Goal: Task Accomplishment & Management: Complete application form

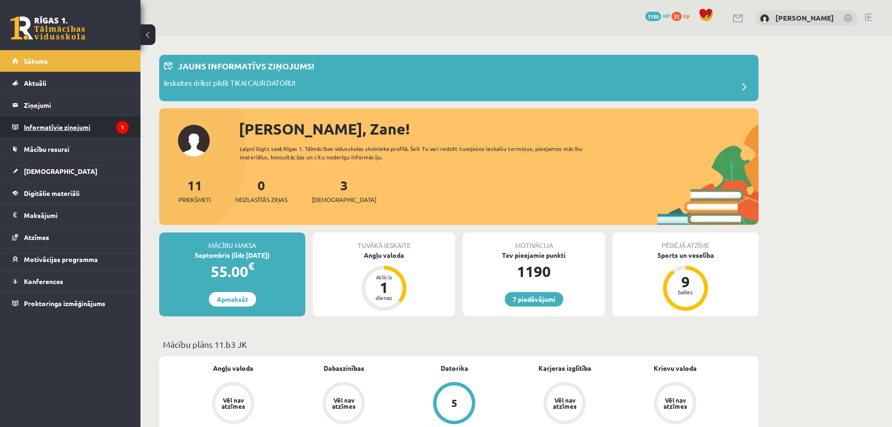
click at [112, 122] on legend "Informatīvie ziņojumi 1" at bounding box center [76, 127] width 105 height 22
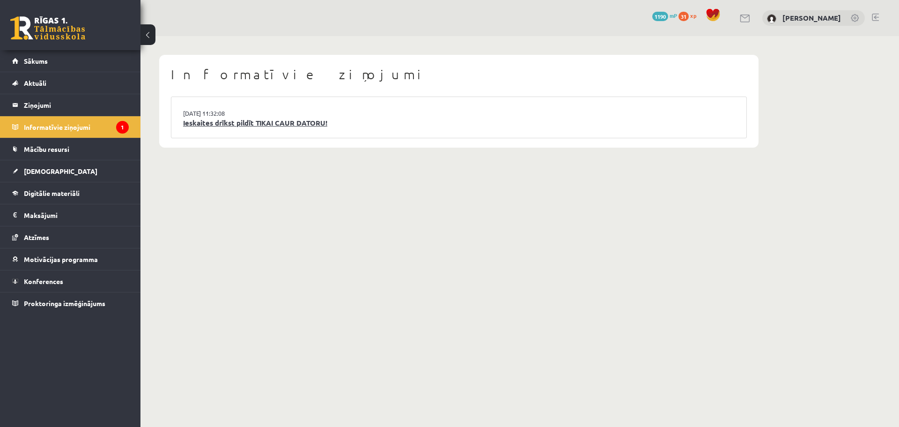
click at [238, 126] on link "Ieskaites drīkst pildīt TIKAI CAUR DATORU!" at bounding box center [459, 123] width 552 height 11
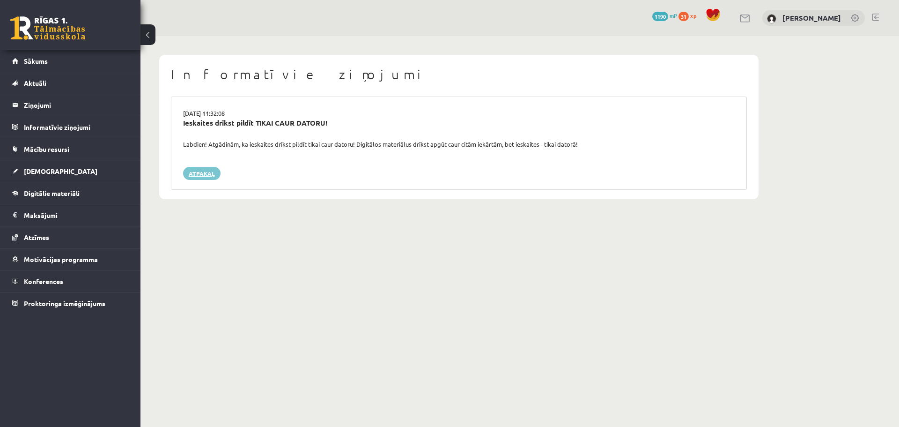
click at [186, 175] on link "Atpakaļ" at bounding box center [201, 173] width 37 height 13
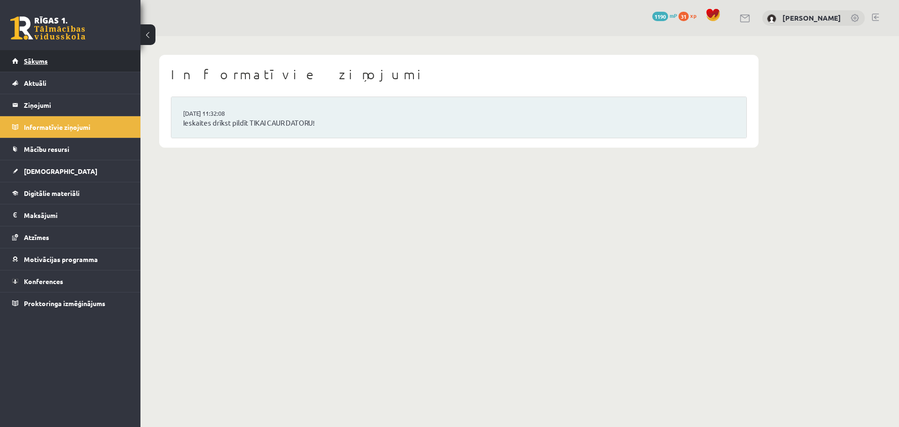
click at [70, 58] on link "Sākums" at bounding box center [70, 61] width 117 height 22
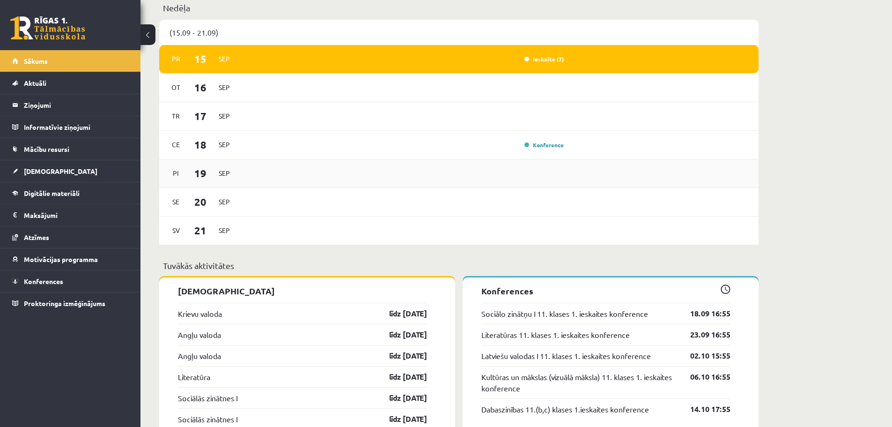
scroll to position [594, 0]
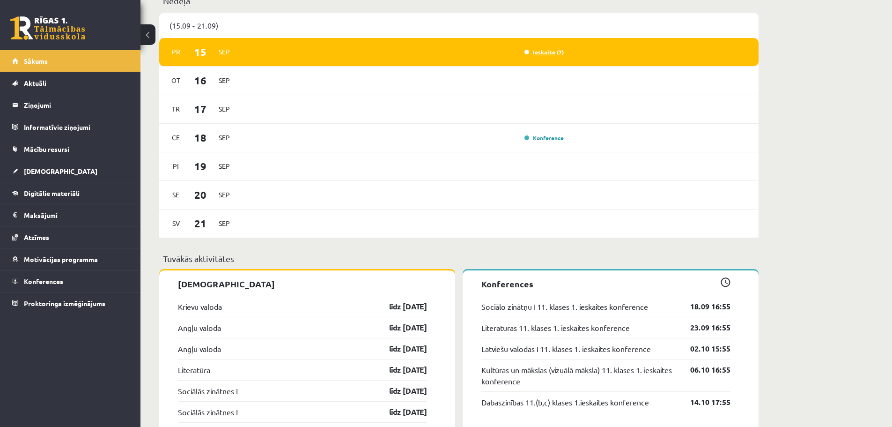
click at [559, 52] on link "Ieskaite (7)" at bounding box center [544, 51] width 39 height 7
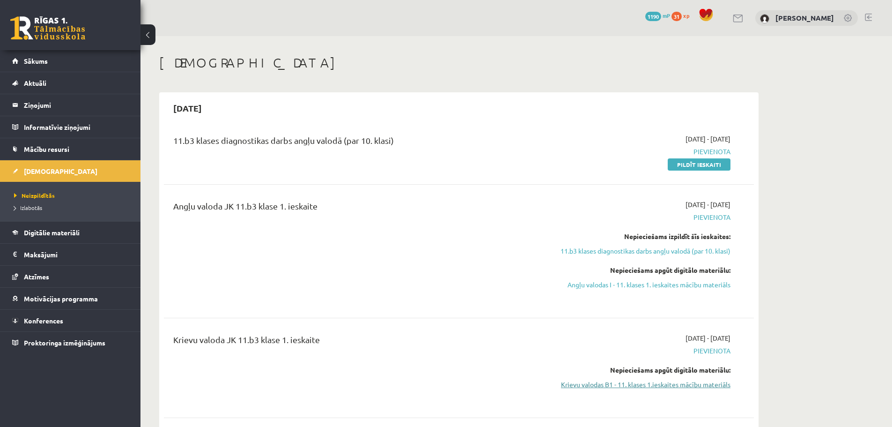
click at [665, 387] on link "Krievu valodas B1 - 11. klases 1.ieskaites mācību materiāls" at bounding box center [642, 384] width 177 height 10
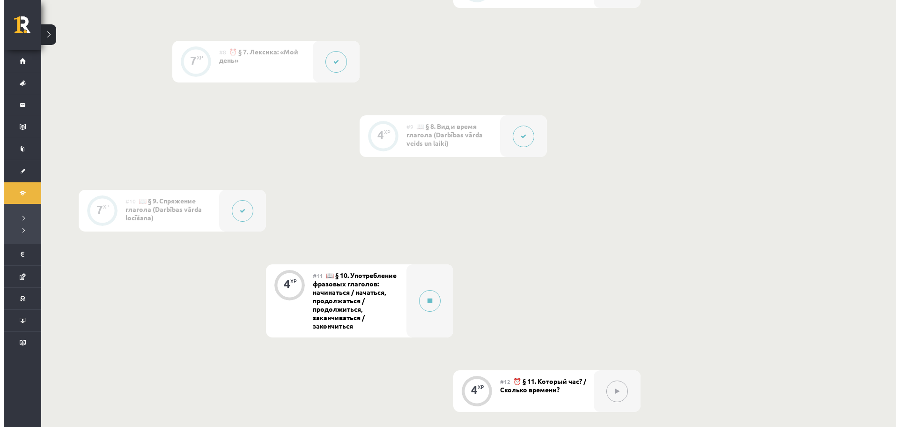
scroll to position [843, 0]
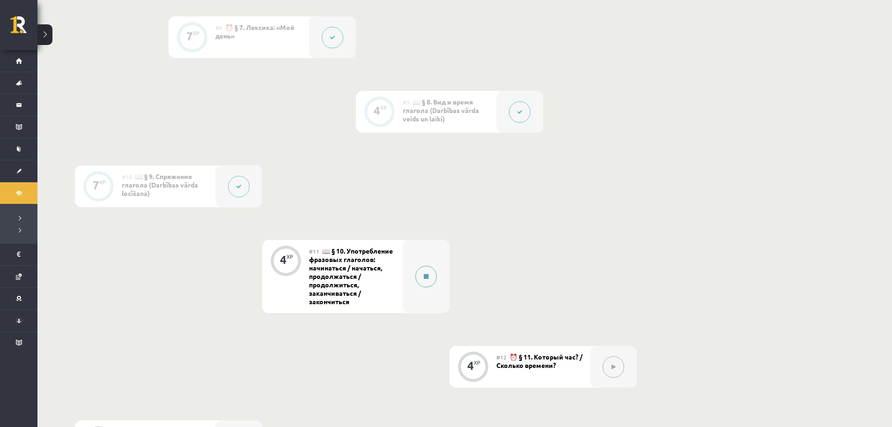
click at [411, 273] on div at bounding box center [426, 276] width 47 height 73
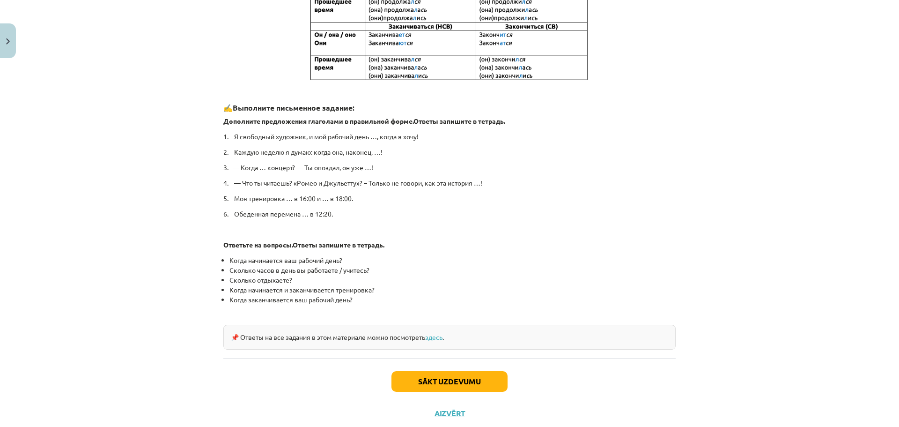
scroll to position [406, 0]
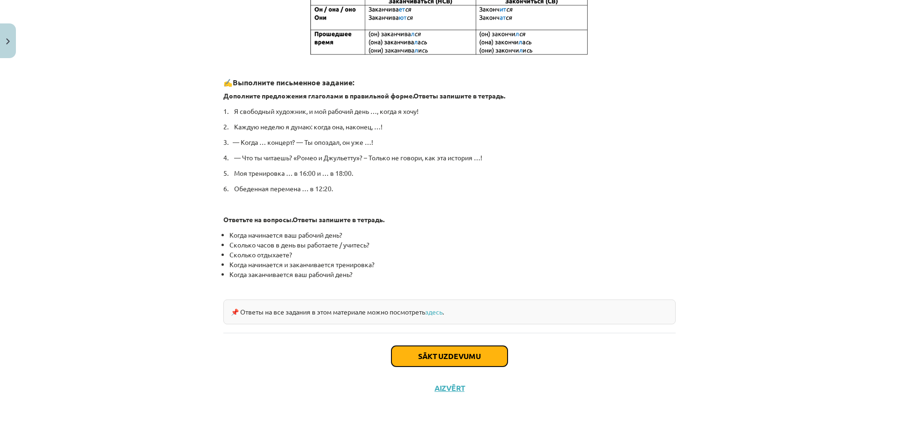
click at [423, 356] on button "Sākt uzdevumu" at bounding box center [450, 356] width 116 height 21
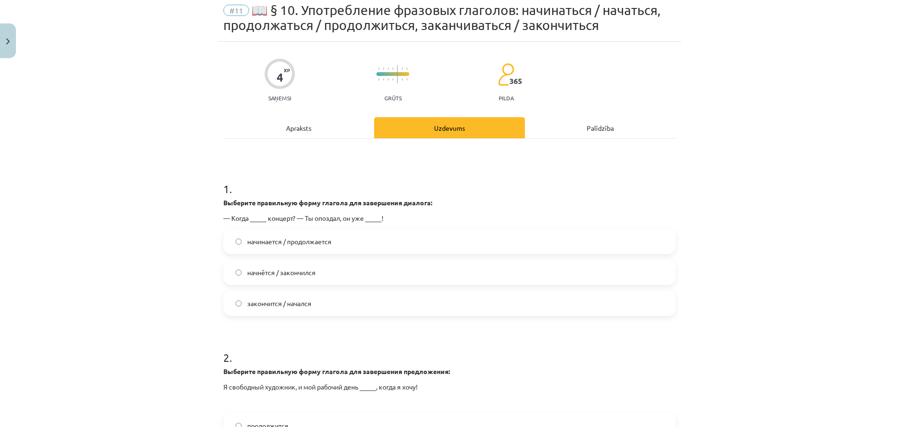
scroll to position [39, 0]
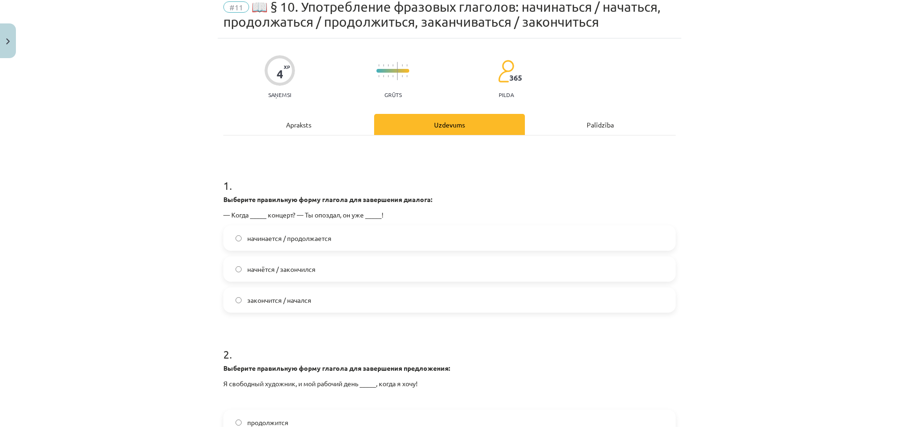
click at [262, 298] on span "закончится / начался" at bounding box center [279, 300] width 64 height 10
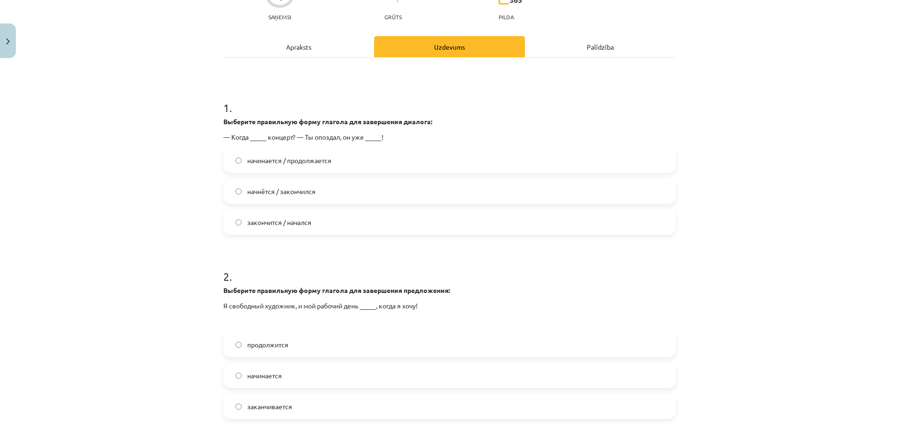
scroll to position [117, 0]
click at [309, 197] on label "начнётся / закончился" at bounding box center [449, 190] width 451 height 23
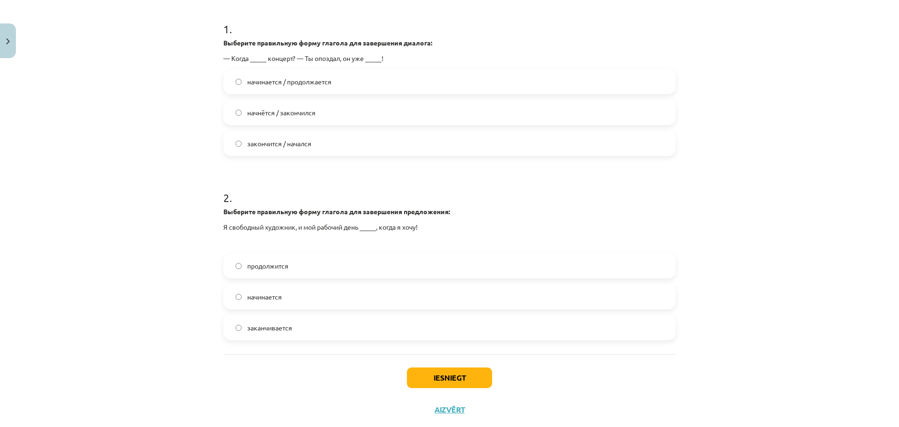
scroll to position [217, 0]
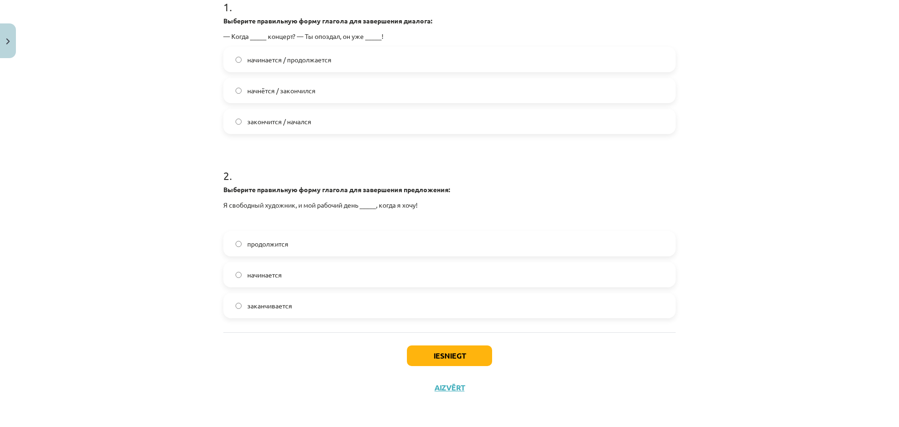
click at [280, 283] on label "начинается" at bounding box center [449, 274] width 451 height 23
click at [480, 363] on button "Iesniegt" at bounding box center [449, 355] width 85 height 21
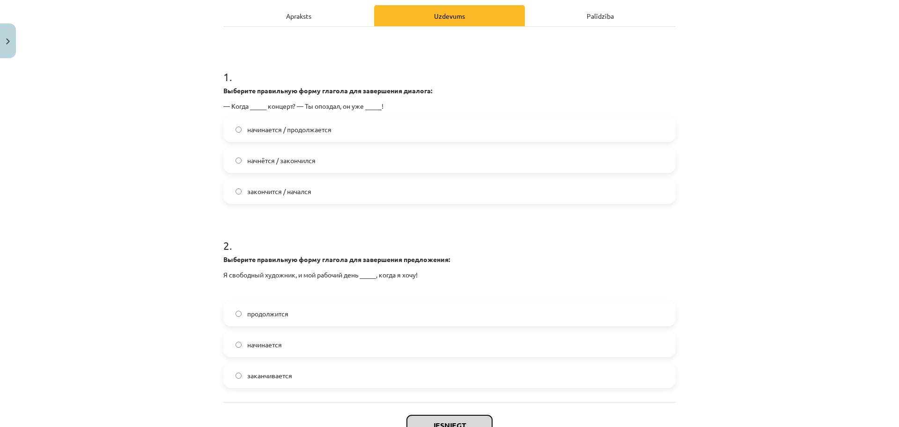
scroll to position [139, 0]
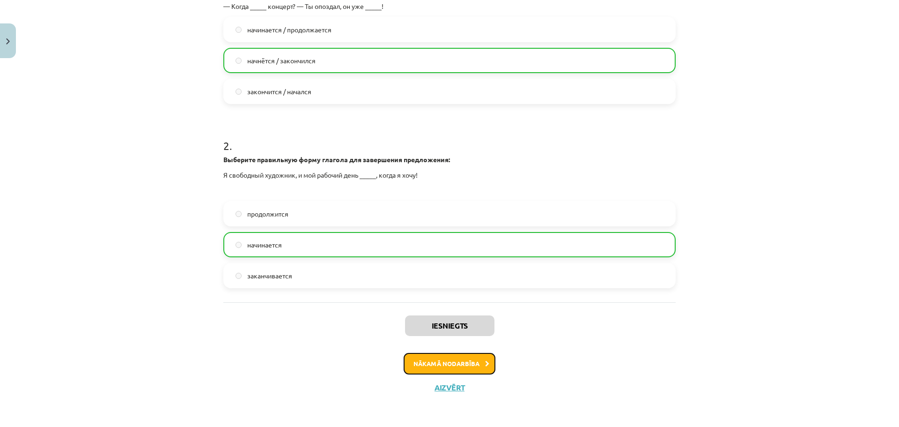
click at [462, 365] on button "Nākamā nodarbība" at bounding box center [450, 364] width 92 height 22
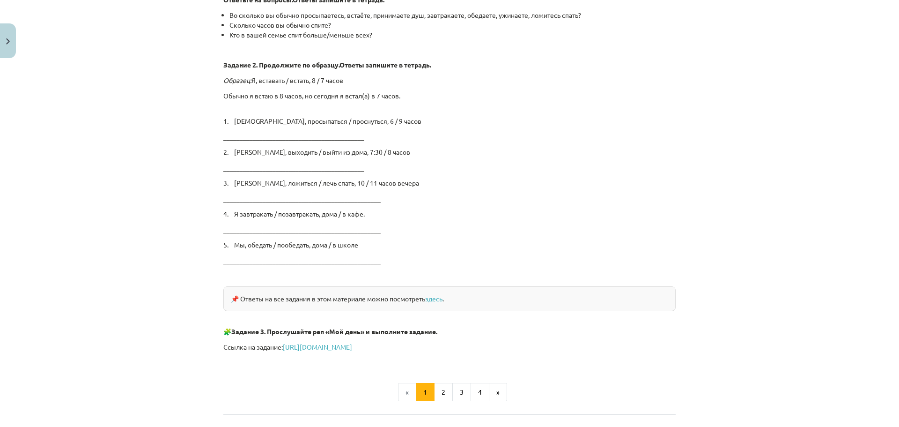
scroll to position [1506, 0]
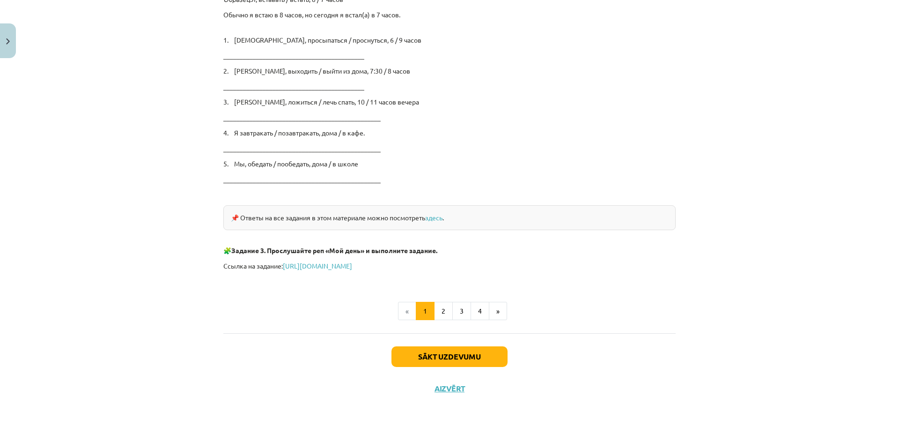
click at [463, 372] on div "Sākt uzdevumu Aizvērt" at bounding box center [449, 366] width 453 height 66
click at [438, 308] on button "2" at bounding box center [443, 311] width 19 height 19
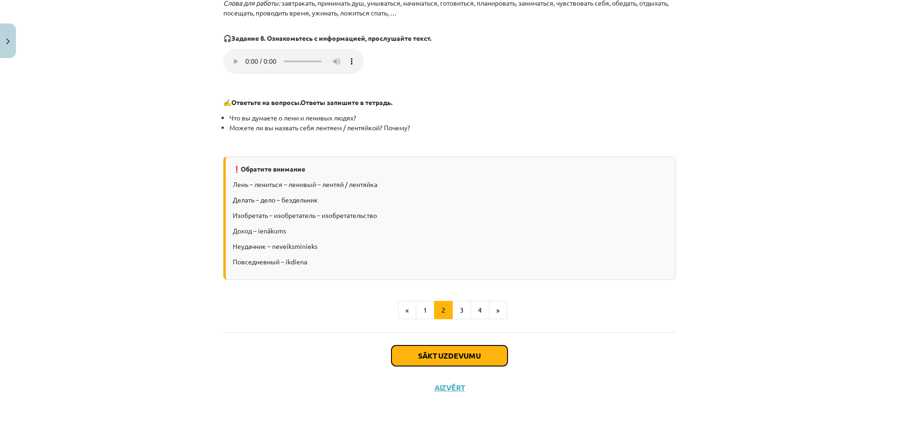
click at [472, 359] on button "Sākt uzdevumu" at bounding box center [450, 355] width 116 height 21
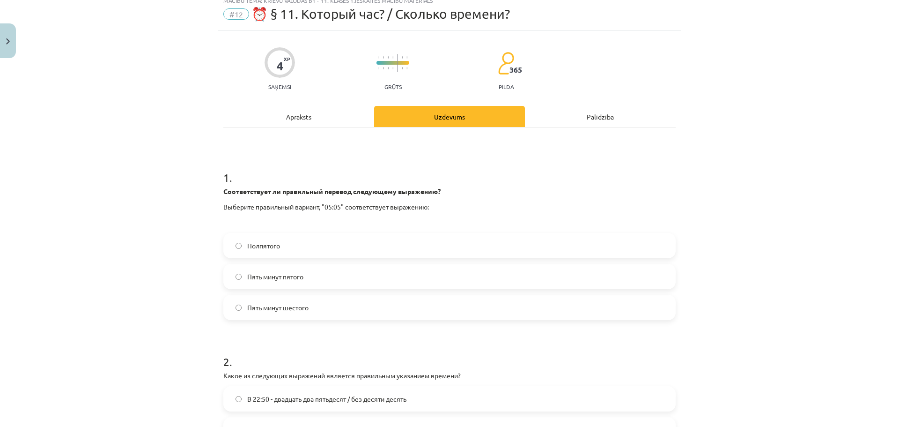
scroll to position [23, 0]
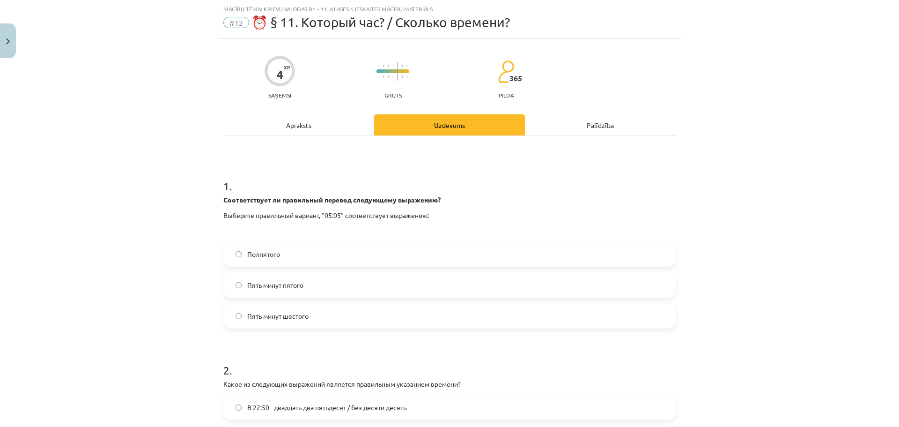
click at [231, 318] on label "Пять минут шестого" at bounding box center [449, 315] width 451 height 23
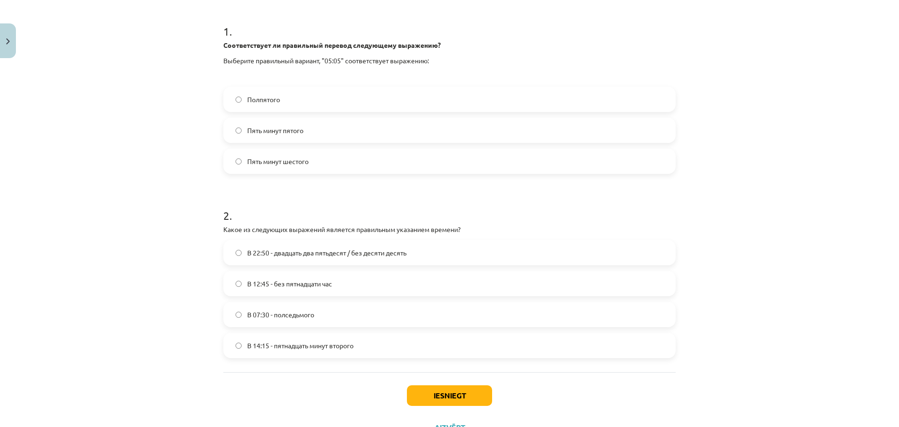
scroll to position [179, 0]
click at [338, 253] on span "В 22:50 - двадцать два пятьдесят / без десяти десять" at bounding box center [326, 251] width 159 height 10
click at [237, 317] on label "В 07:30 - полседьмого" at bounding box center [449, 312] width 451 height 23
click at [255, 343] on span "В 14:15 - пятнадцать минут второго" at bounding box center [300, 344] width 106 height 10
click at [248, 283] on span "В 12:45 - без пятнадцати час" at bounding box center [289, 282] width 85 height 10
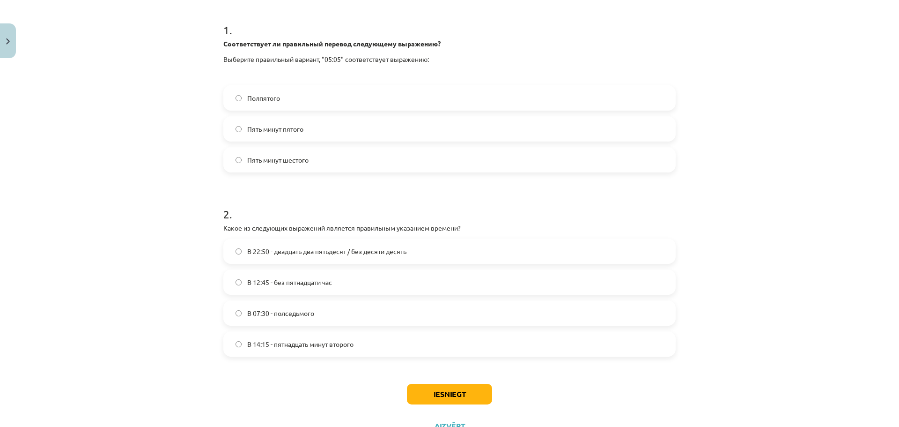
click at [230, 249] on label "В 22:50 - двадцать два пятьдесят / без десяти десять" at bounding box center [449, 250] width 451 height 23
click at [460, 393] on button "Iesniegt" at bounding box center [449, 394] width 85 height 21
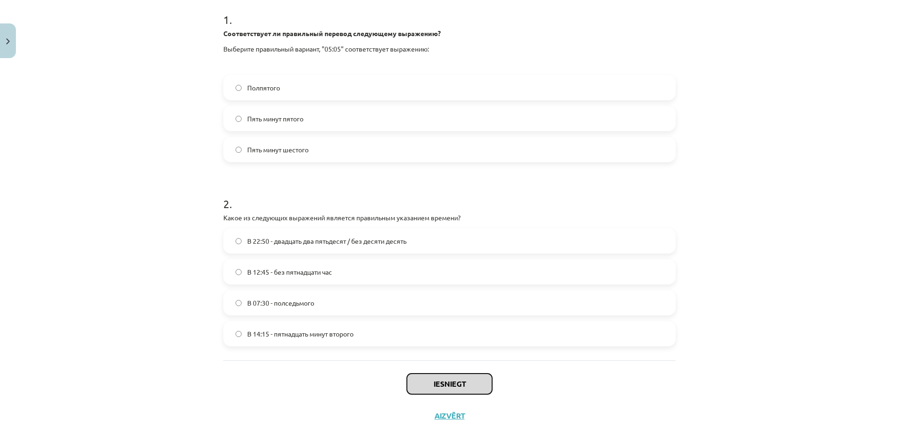
scroll to position [195, 0]
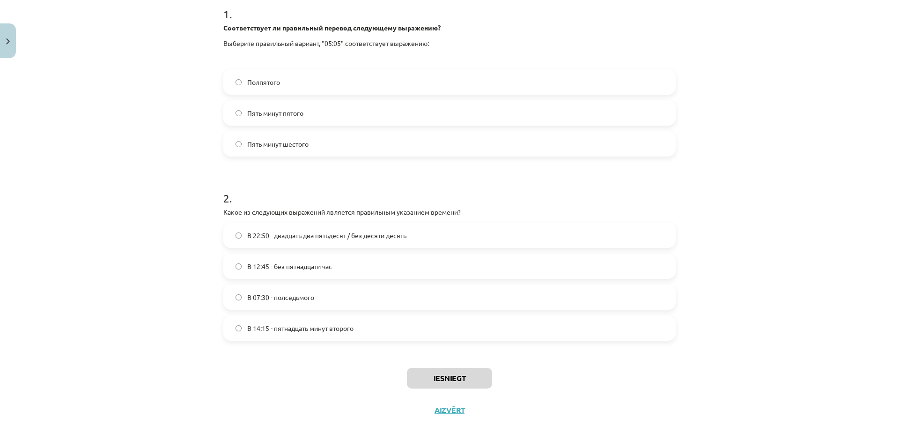
click at [250, 260] on label "В 12:45 - без пятнадцати час" at bounding box center [449, 265] width 451 height 23
click at [249, 260] on label "В 12:45 - без пятнадцати час" at bounding box center [449, 265] width 451 height 23
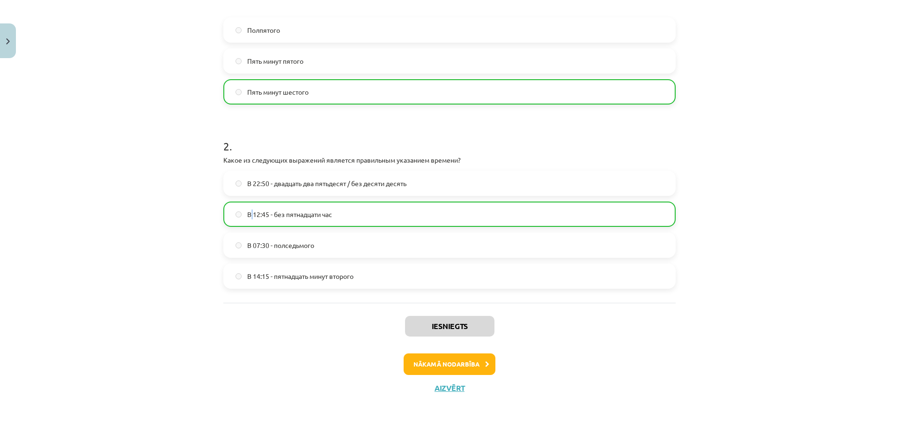
scroll to position [248, 0]
click at [431, 363] on button "Nākamā nodarbība" at bounding box center [450, 364] width 92 height 22
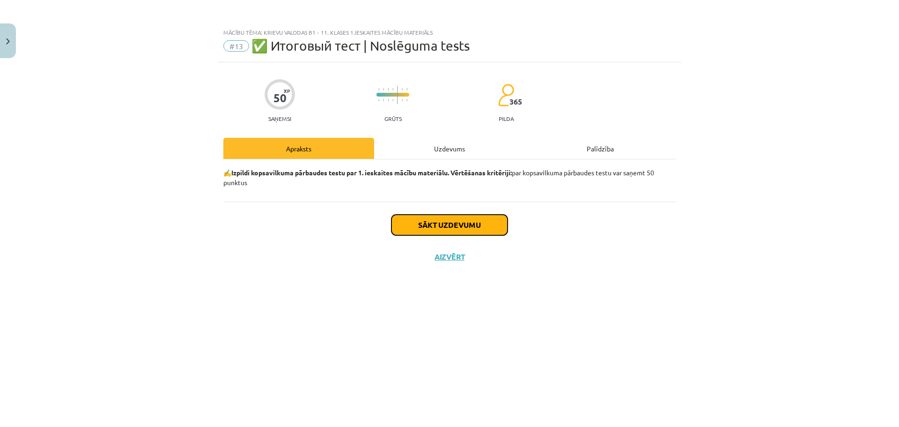
click at [464, 228] on button "Sākt uzdevumu" at bounding box center [450, 225] width 116 height 21
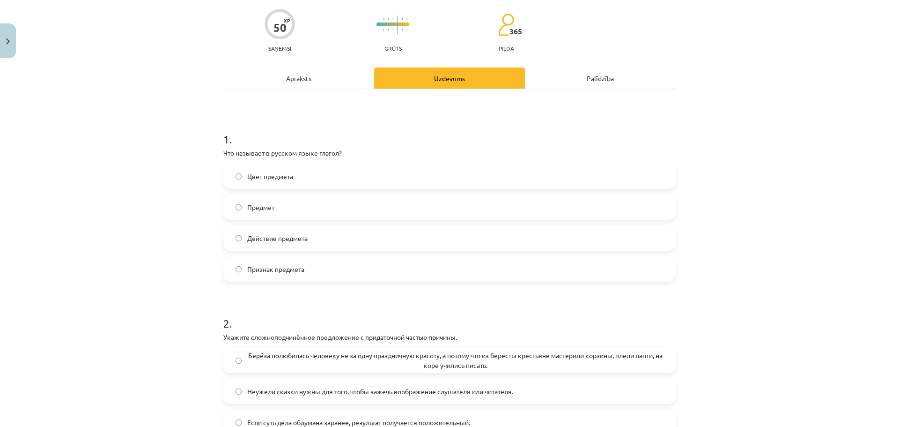
scroll to position [78, 0]
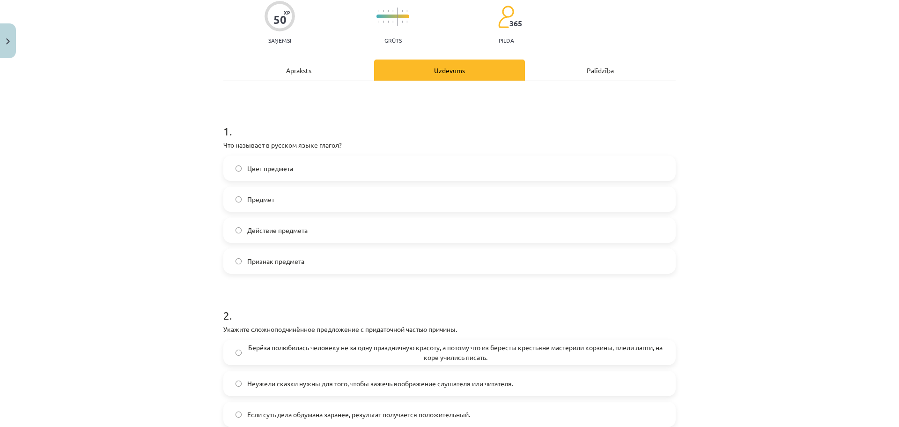
click at [247, 195] on span "Предмет" at bounding box center [260, 199] width 27 height 10
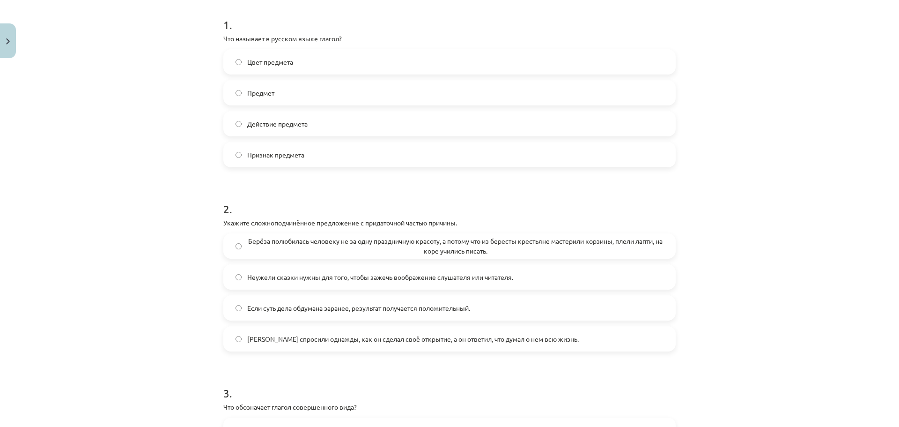
scroll to position [187, 0]
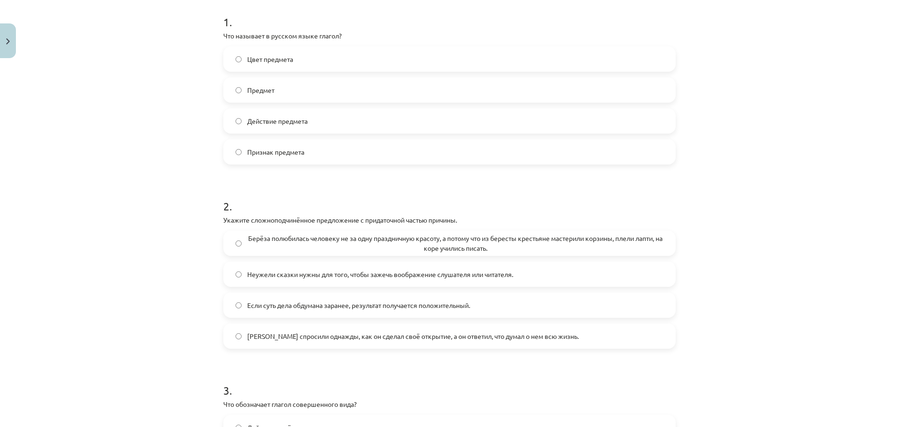
click at [283, 308] on span "Если суть дела обдумана заранее, результат получается положительный." at bounding box center [358, 305] width 223 height 10
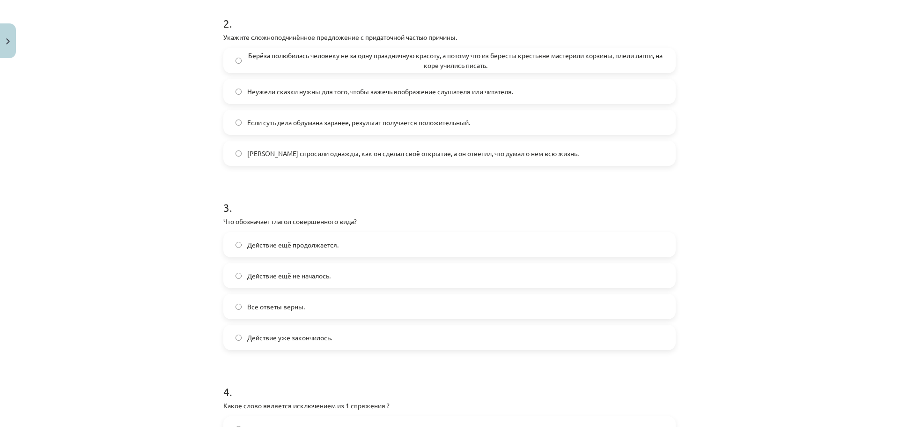
scroll to position [390, 0]
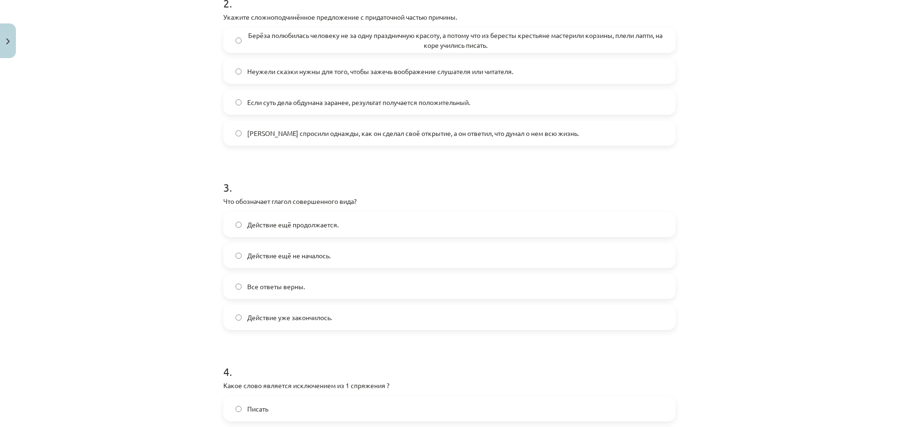
click at [327, 317] on span "Действие уже закончилось." at bounding box center [289, 317] width 85 height 10
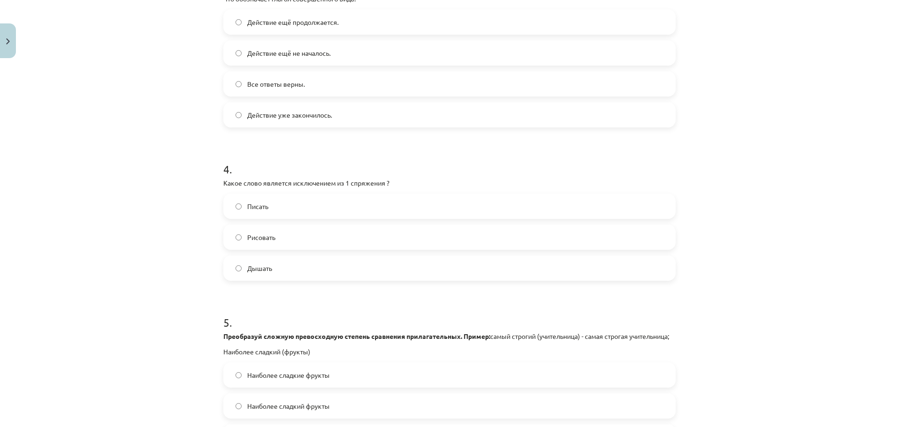
scroll to position [594, 0]
click at [246, 258] on label "Дышать" at bounding box center [449, 266] width 451 height 23
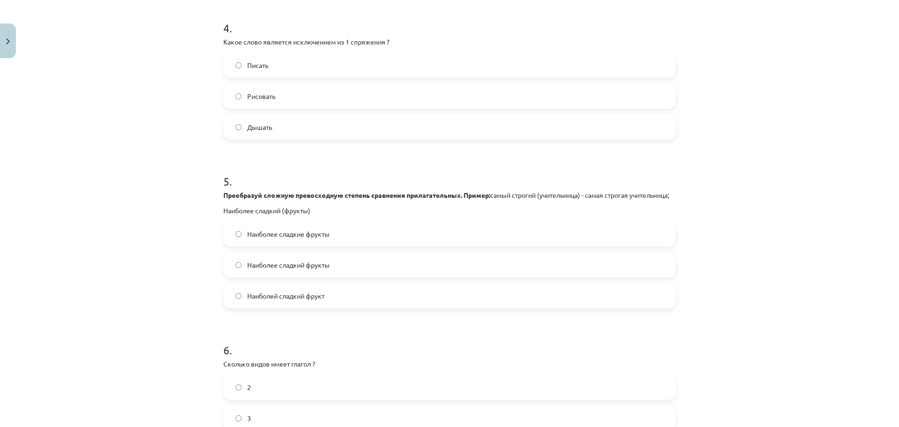
scroll to position [734, 0]
click at [269, 238] on span "Наиболее сладкие фрукты" at bounding box center [288, 234] width 82 height 10
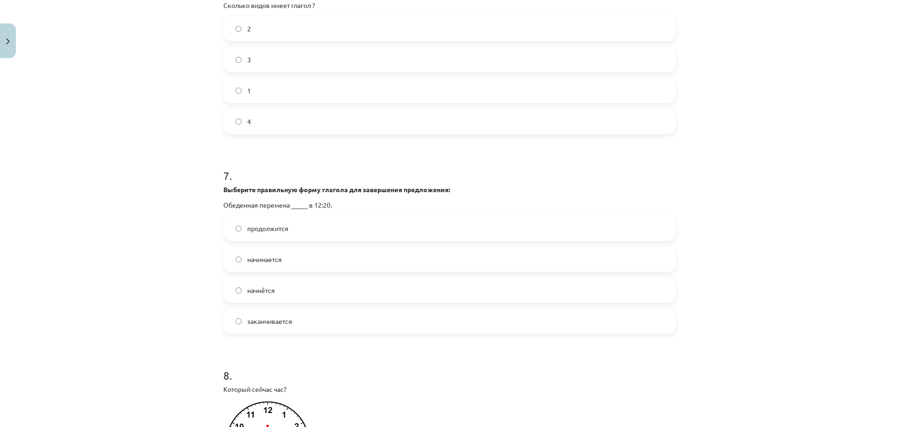
scroll to position [1093, 0]
click at [271, 301] on label "начнётся" at bounding box center [449, 288] width 451 height 23
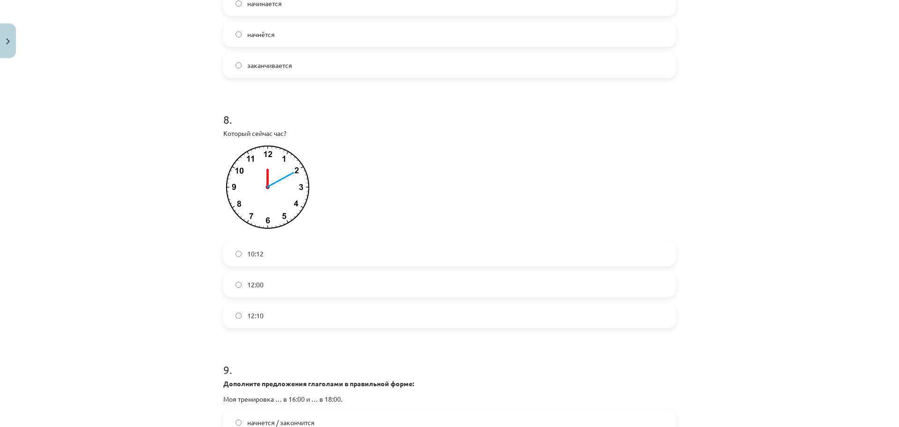
scroll to position [1343, 0]
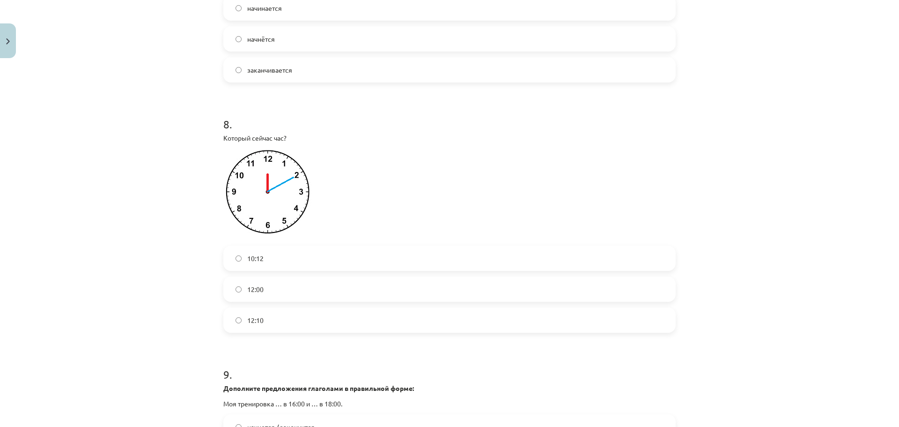
drag, startPoint x: 299, startPoint y: 313, endPoint x: 287, endPoint y: 322, distance: 15.1
click at [287, 322] on label "12:10" at bounding box center [449, 319] width 451 height 23
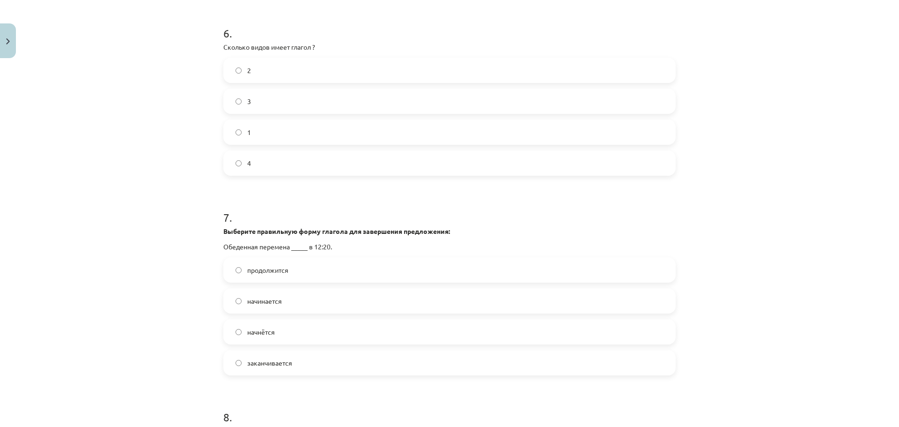
scroll to position [999, 0]
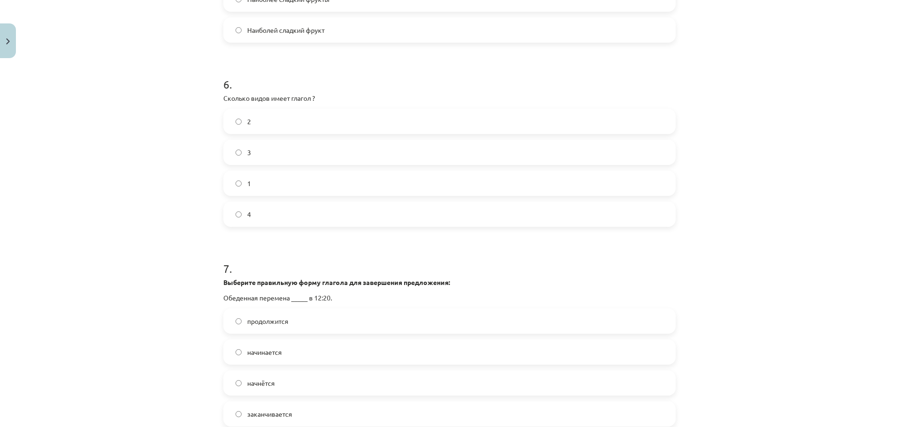
click at [307, 226] on label "4" at bounding box center [449, 213] width 451 height 23
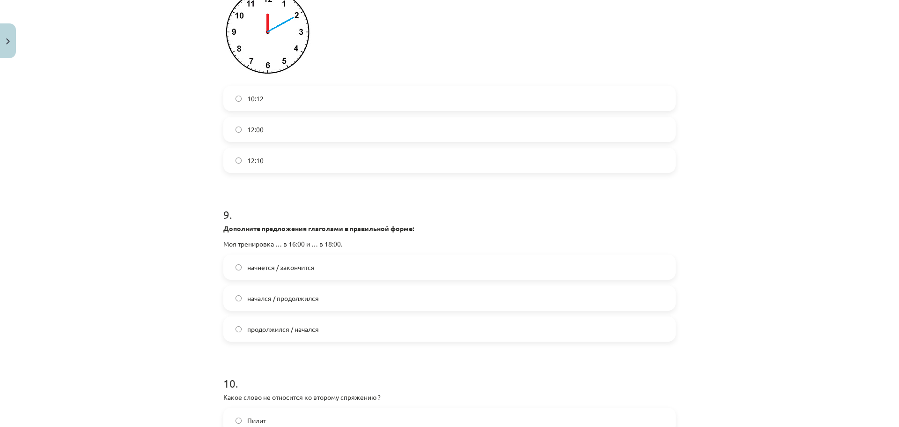
scroll to position [1577, 0]
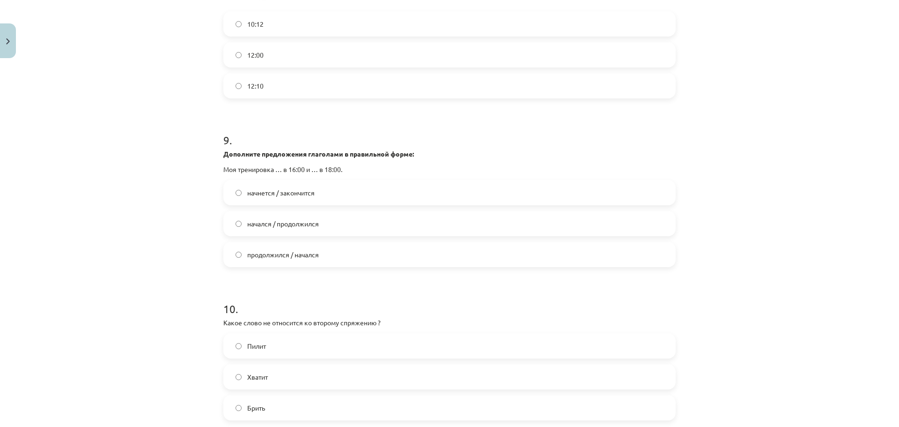
click at [407, 202] on label "начнется / закончится" at bounding box center [449, 192] width 451 height 23
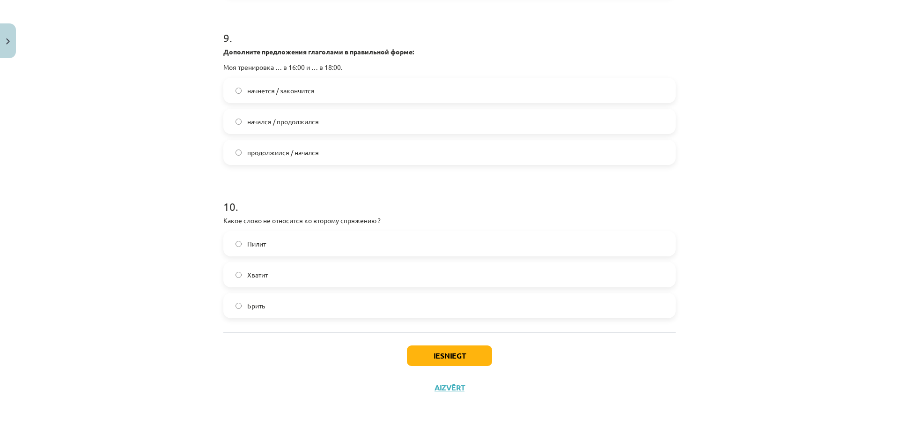
scroll to position [1689, 0]
click at [273, 268] on label "Хватит" at bounding box center [449, 274] width 451 height 23
click at [283, 316] on label "Брить" at bounding box center [449, 305] width 451 height 23
click at [449, 365] on button "Iesniegt" at bounding box center [449, 355] width 85 height 21
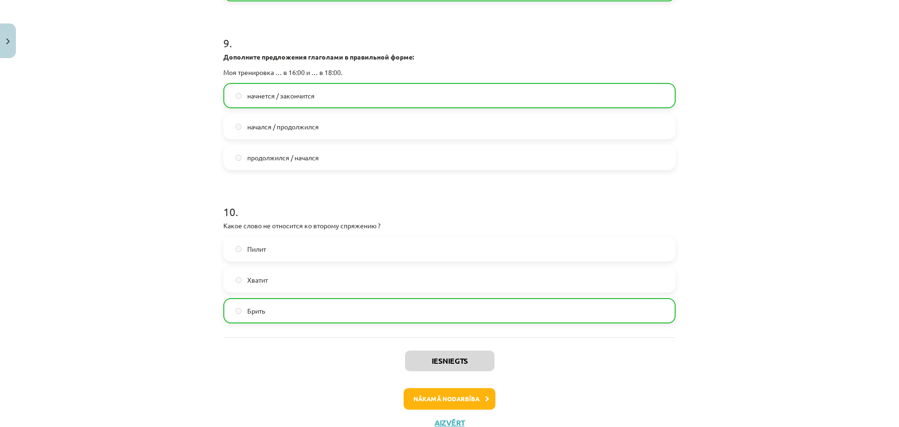
scroll to position [1719, 0]
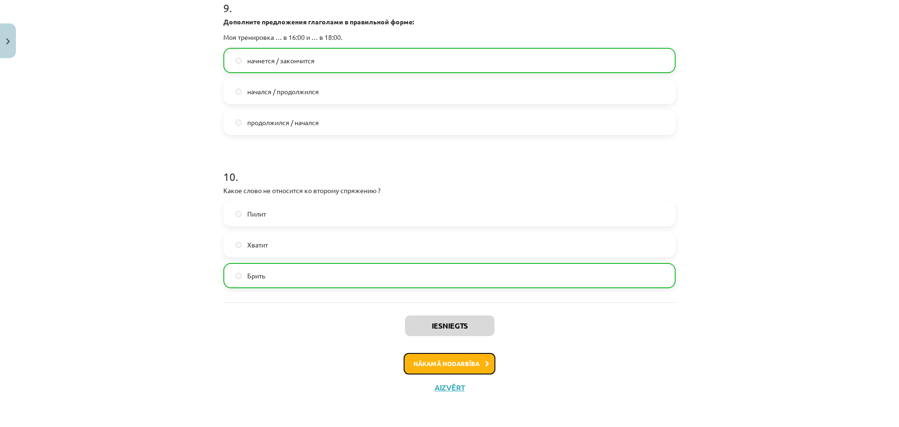
click at [461, 354] on button "Nākamā nodarbība" at bounding box center [450, 364] width 92 height 22
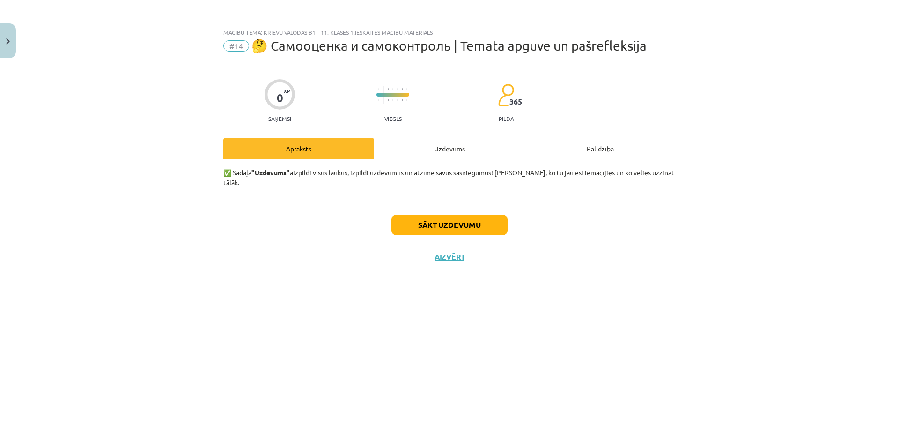
scroll to position [0, 0]
click at [492, 215] on button "Sākt uzdevumu" at bounding box center [450, 225] width 116 height 21
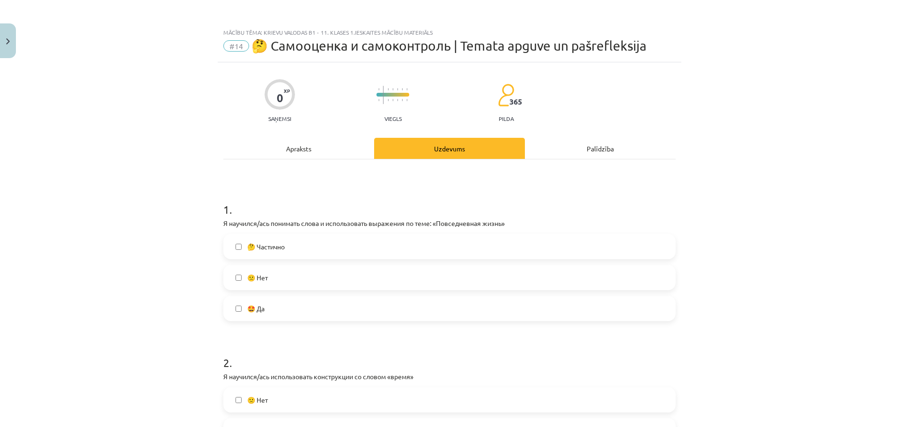
scroll to position [15, 0]
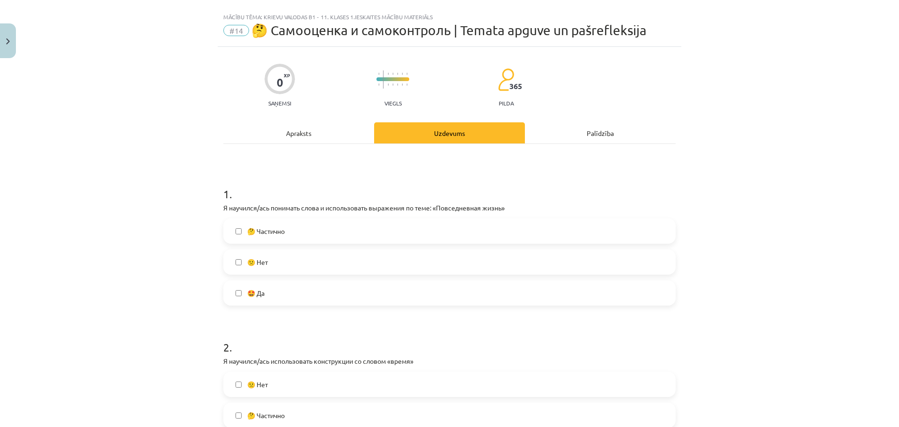
click at [304, 237] on label "🤔 Частично" at bounding box center [449, 230] width 451 height 23
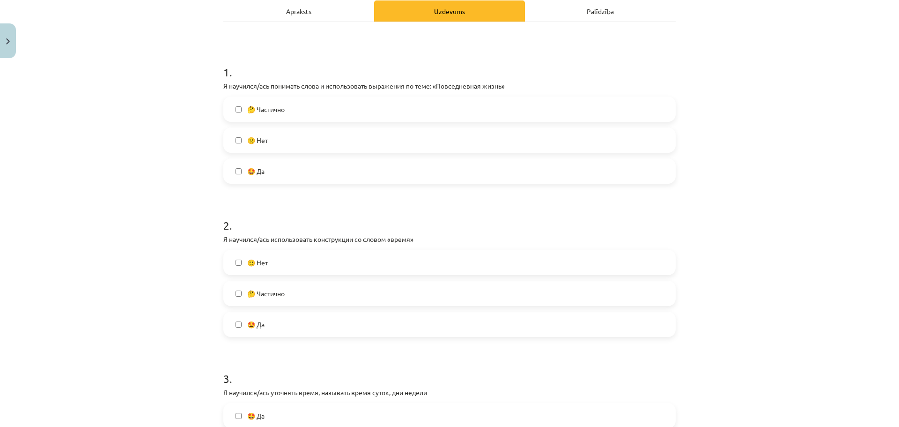
scroll to position [141, 0]
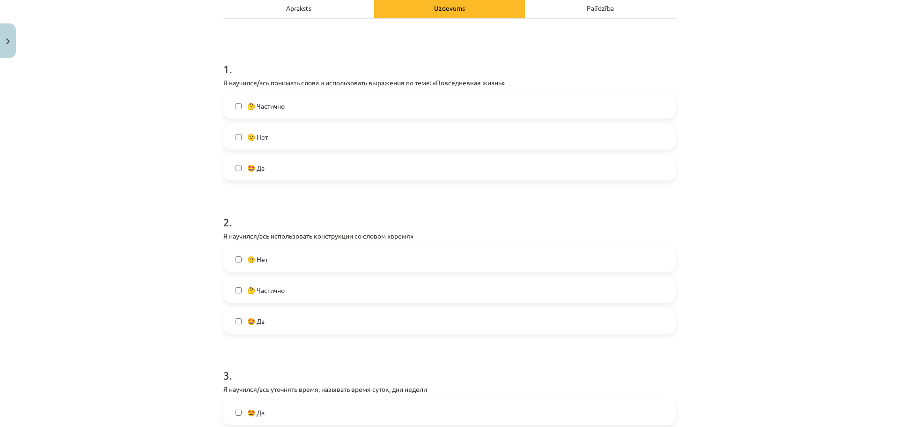
click at [269, 279] on label "🤔 Частично" at bounding box center [449, 289] width 451 height 23
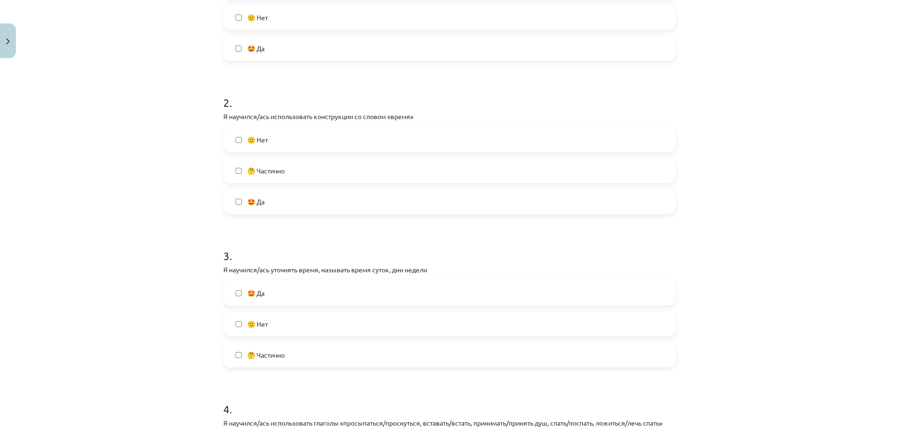
scroll to position [266, 0]
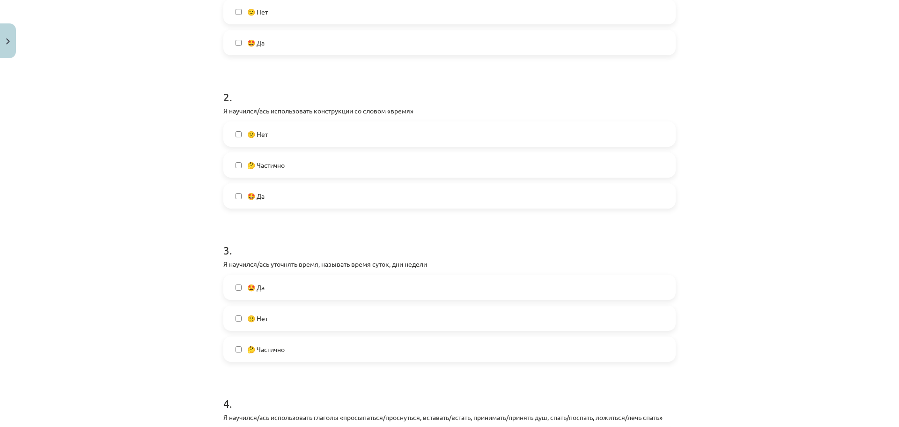
click at [284, 282] on label "🤩 Да" at bounding box center [449, 286] width 451 height 23
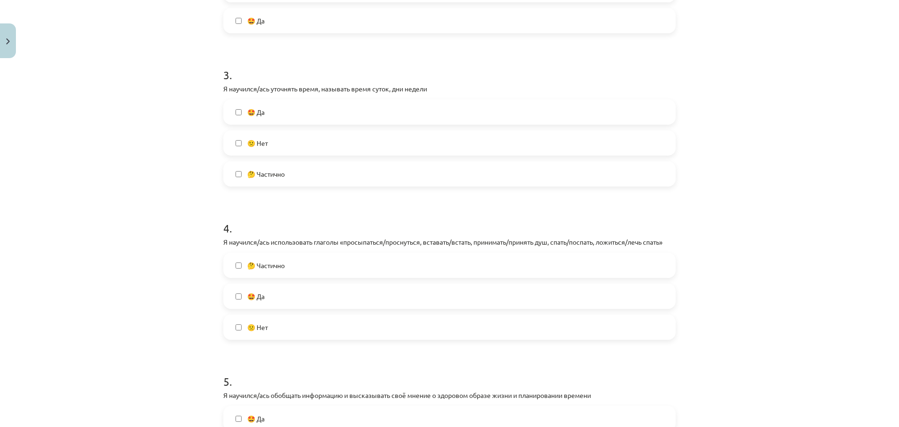
scroll to position [453, 0]
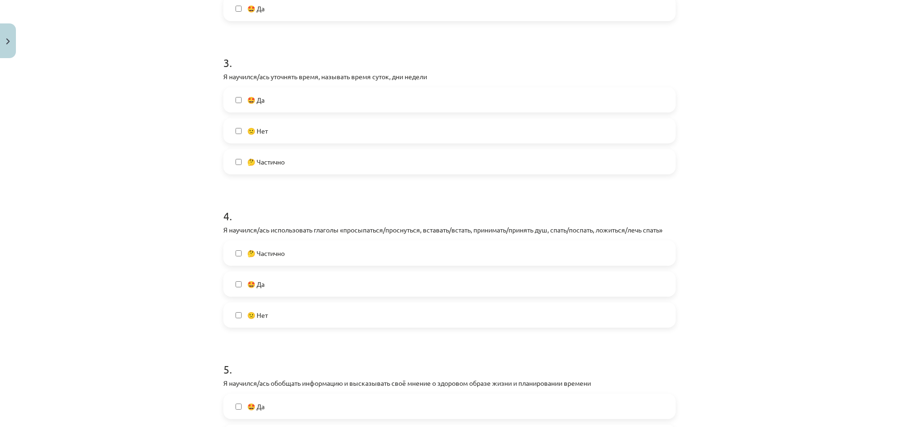
click at [308, 264] on label "🤔 Частично" at bounding box center [449, 252] width 451 height 23
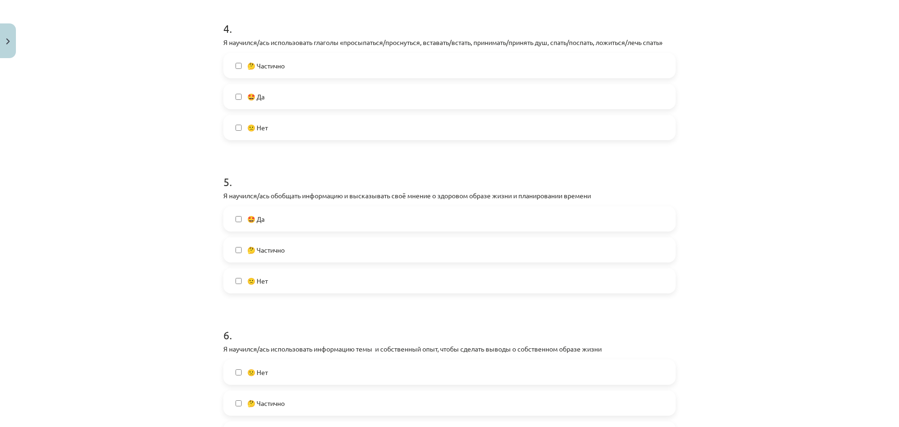
click at [335, 228] on label "🤩 Да" at bounding box center [449, 218] width 451 height 23
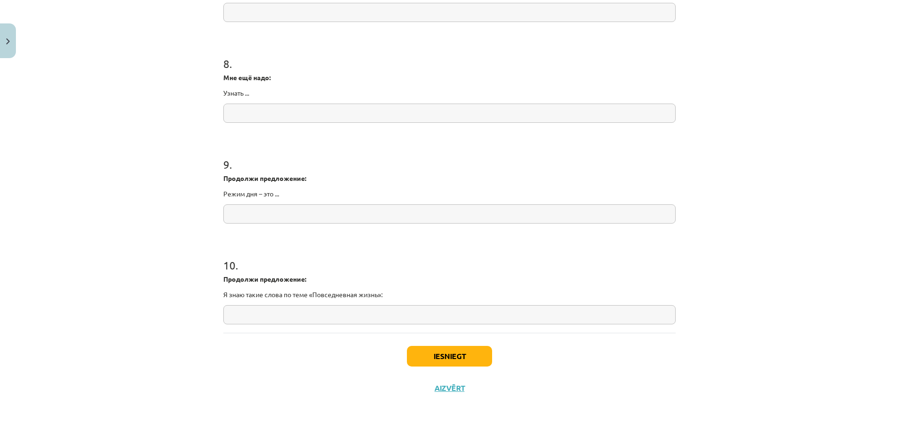
scroll to position [1166, 0]
click at [468, 364] on button "Iesniegt" at bounding box center [449, 355] width 85 height 21
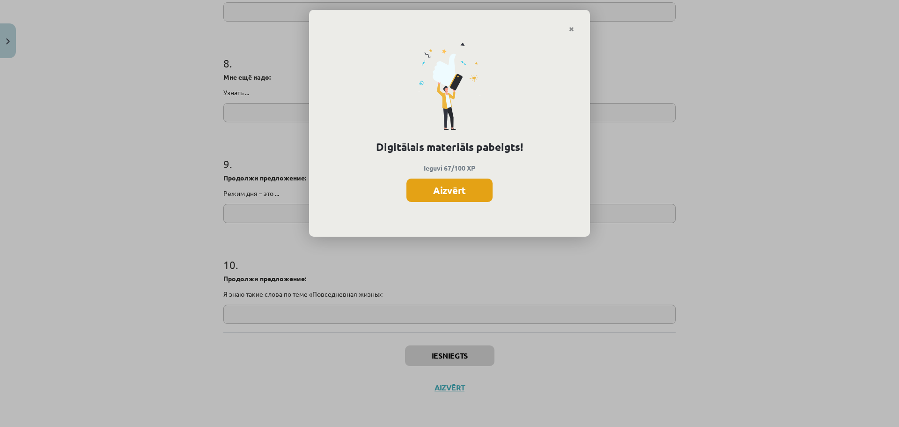
click at [453, 192] on button "Aizvērt" at bounding box center [450, 189] width 86 height 23
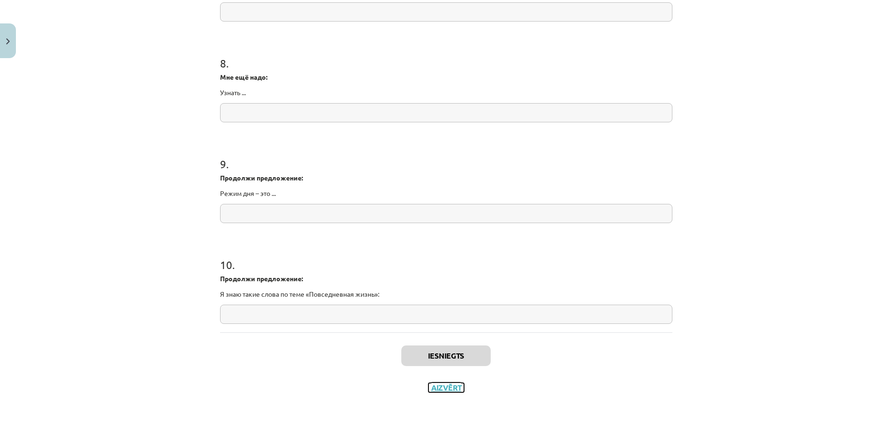
click at [446, 387] on button "Aizvērt" at bounding box center [447, 387] width 36 height 9
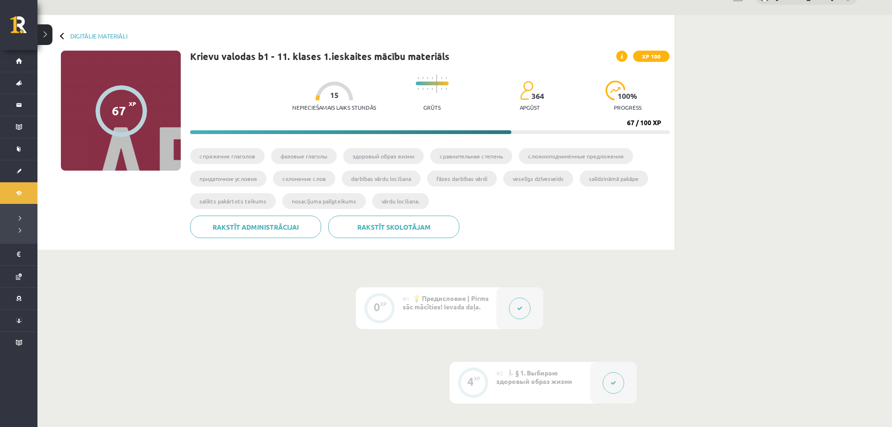
scroll to position [0, 0]
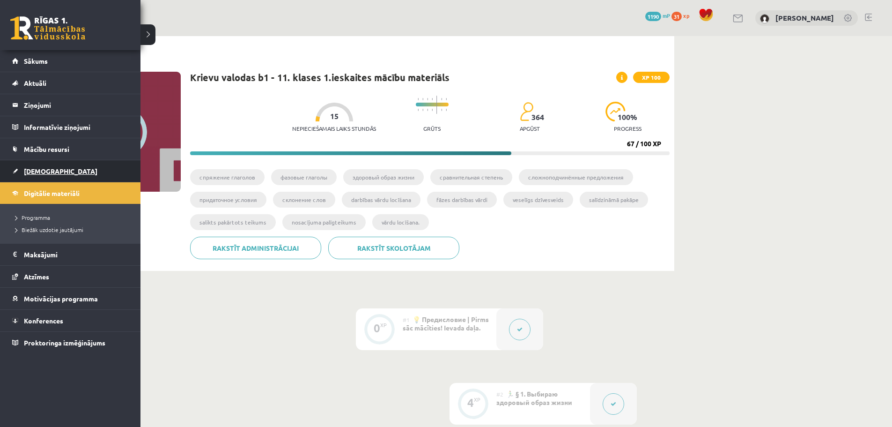
click at [22, 171] on link "[DEMOGRAPHIC_DATA]" at bounding box center [70, 171] width 117 height 22
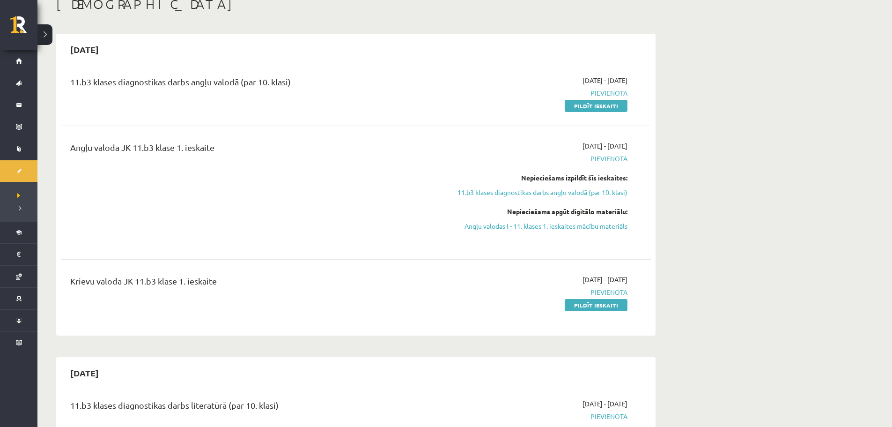
scroll to position [62, 0]
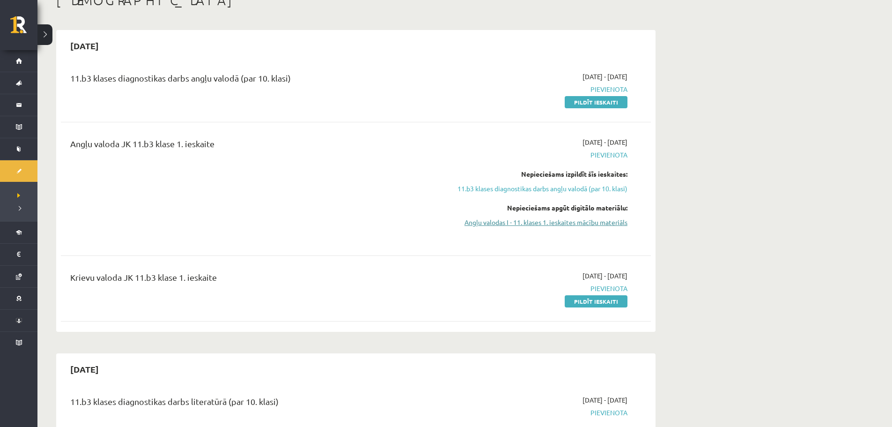
click at [570, 217] on link "Angļu valodas I - 11. klases 1. ieskaites mācību materiāls" at bounding box center [539, 222] width 177 height 10
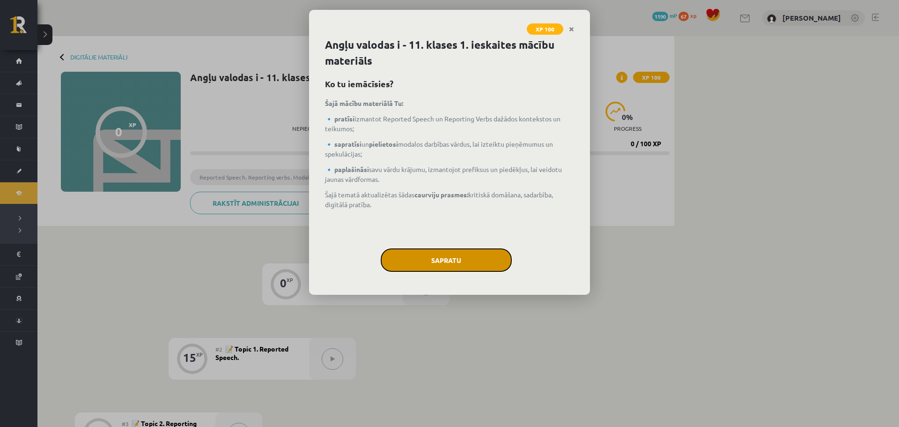
click at [489, 254] on button "Sapratu" at bounding box center [446, 259] width 131 height 23
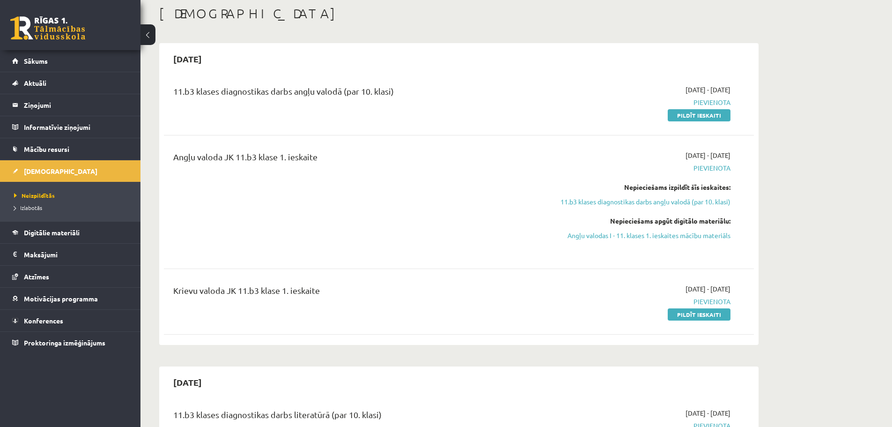
scroll to position [46, 0]
